Goal: Transaction & Acquisition: Purchase product/service

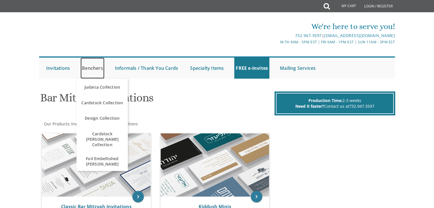
click at [89, 72] on link "Benchers" at bounding box center [93, 68] width 24 height 21
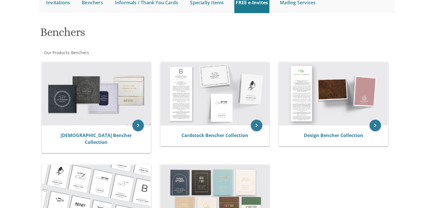
scroll to position [78, 0]
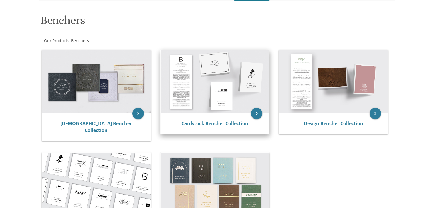
click at [219, 77] on img at bounding box center [215, 81] width 109 height 63
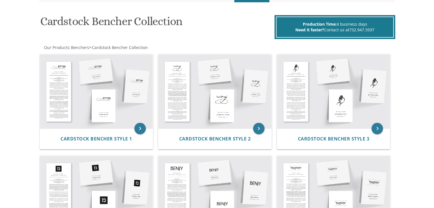
scroll to position [77, 0]
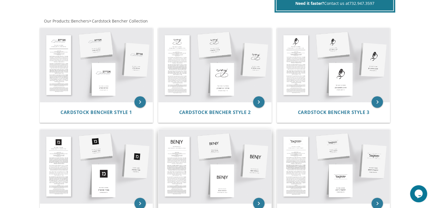
scroll to position [103, 0]
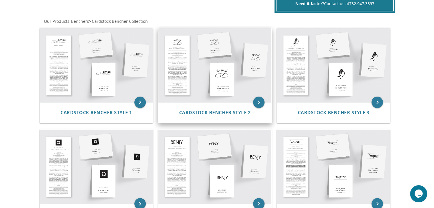
click at [210, 56] on img at bounding box center [214, 65] width 113 height 74
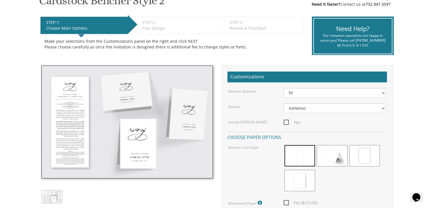
drag, startPoint x: 409, startPoint y: 62, endPoint x: 197, endPoint y: 113, distance: 217.7
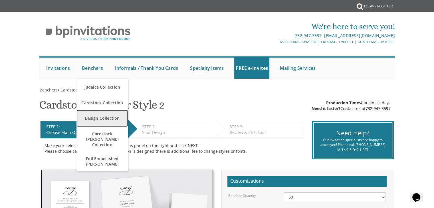
click at [93, 116] on link "Design Collection" at bounding box center [102, 118] width 51 height 17
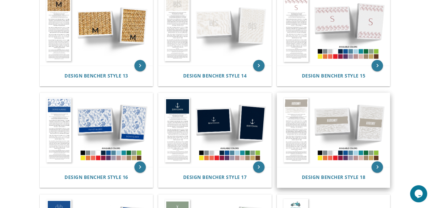
scroll to position [546, 0]
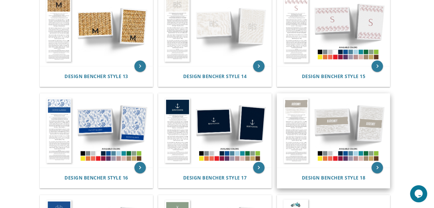
click at [334, 129] on img at bounding box center [333, 131] width 113 height 74
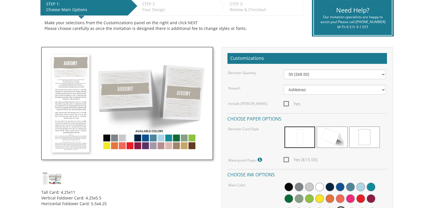
scroll to position [123, 0]
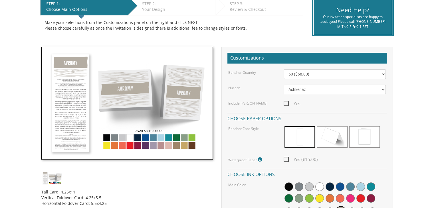
click at [130, 135] on img at bounding box center [127, 103] width 172 height 113
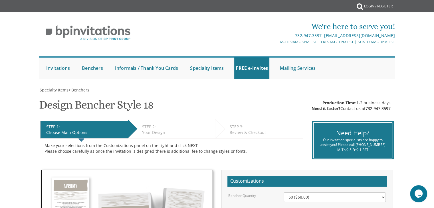
scroll to position [0, 0]
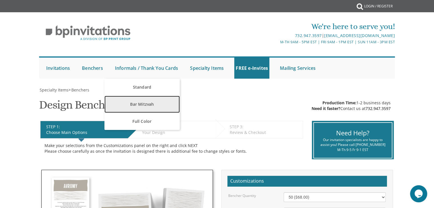
click at [136, 102] on link "Bar Mitzvah" at bounding box center [142, 104] width 75 height 17
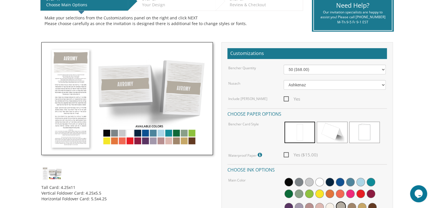
scroll to position [128, 0]
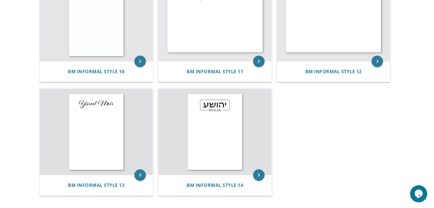
scroll to position [500, 0]
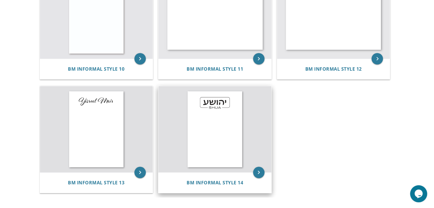
click at [213, 144] on img at bounding box center [214, 129] width 113 height 87
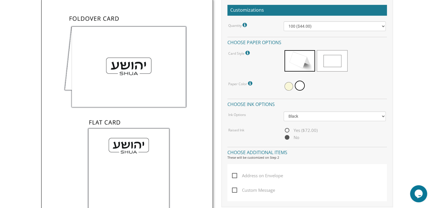
scroll to position [173, 0]
